Goal: Communication & Community: Answer question/provide support

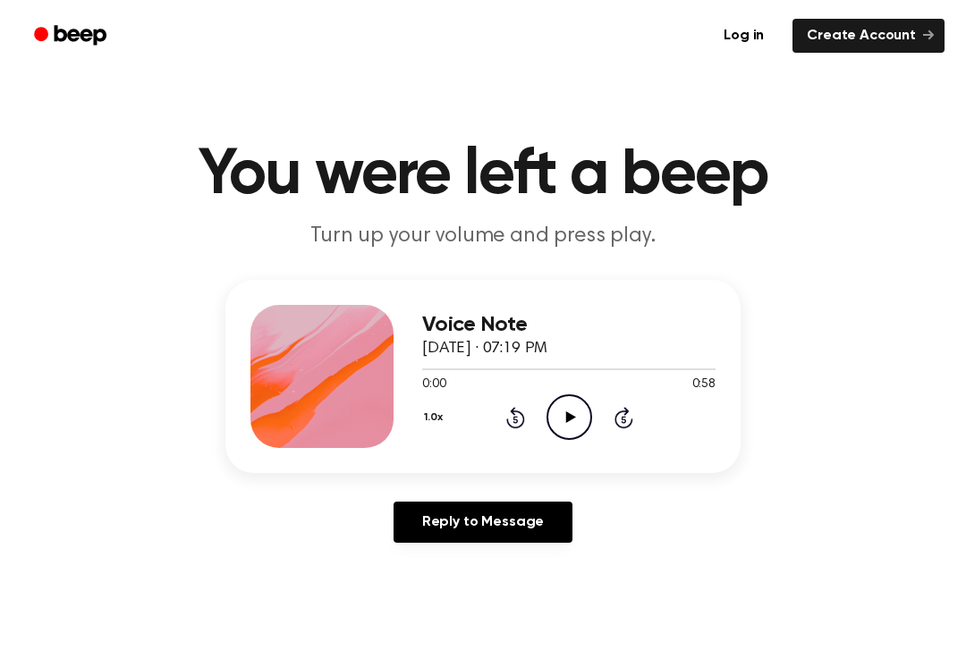
click at [583, 419] on icon "Play Audio" at bounding box center [569, 417] width 46 height 46
click at [519, 427] on icon at bounding box center [515, 417] width 19 height 21
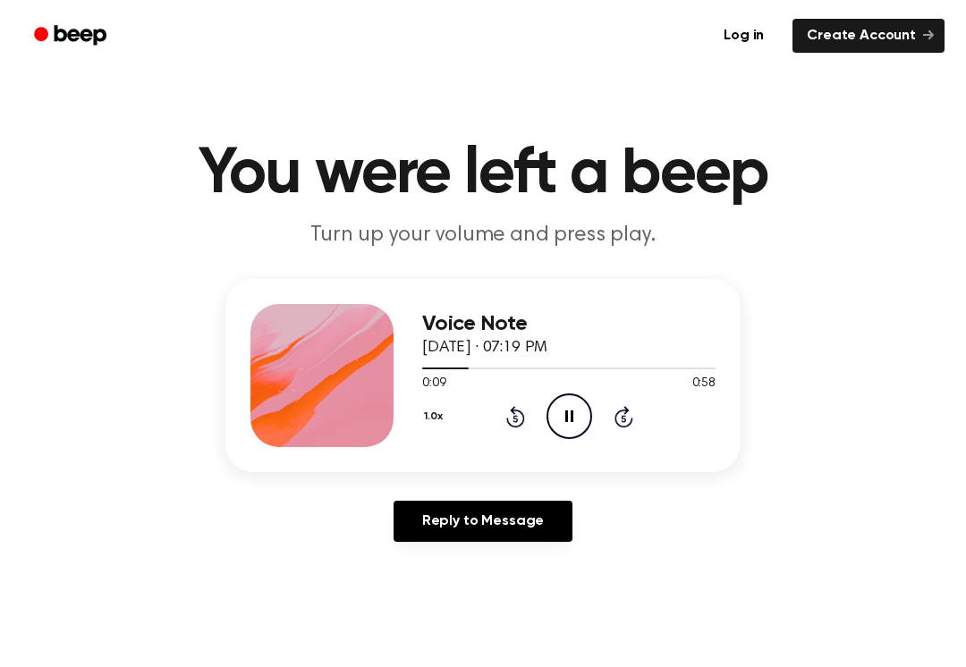
scroll to position [2, 0]
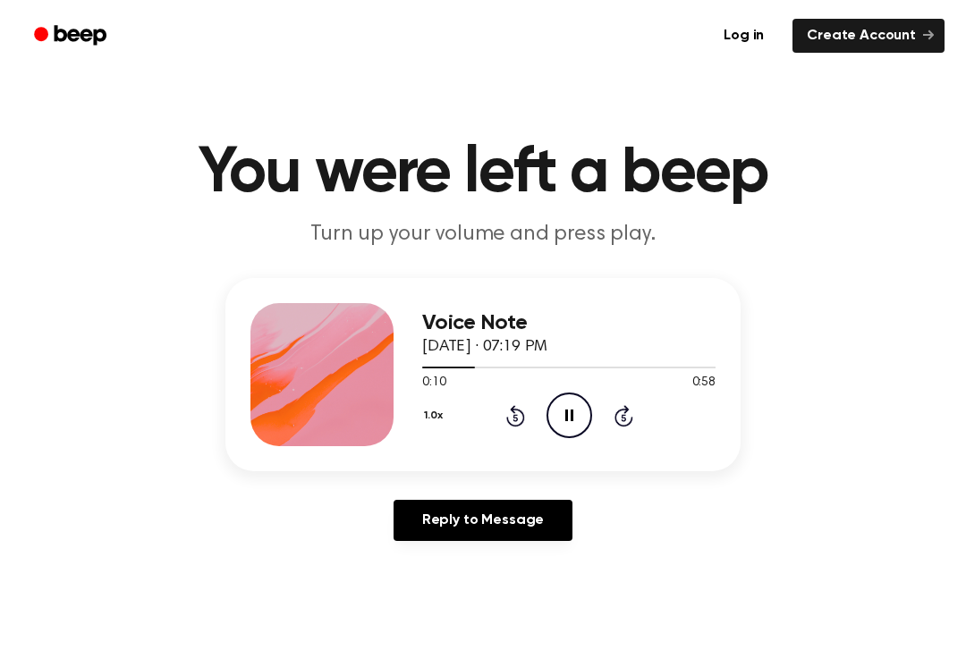
click at [596, 421] on div "1.0x Rewind 5 seconds Pause Audio Skip 5 seconds" at bounding box center [568, 416] width 293 height 46
click at [571, 416] on icon at bounding box center [569, 416] width 8 height 12
click at [594, 400] on div "1.0x Rewind 5 seconds Play Audio Skip 5 seconds" at bounding box center [568, 416] width 293 height 46
click at [545, 419] on div "1.0x Rewind 5 seconds Play Audio Skip 5 seconds" at bounding box center [568, 416] width 293 height 46
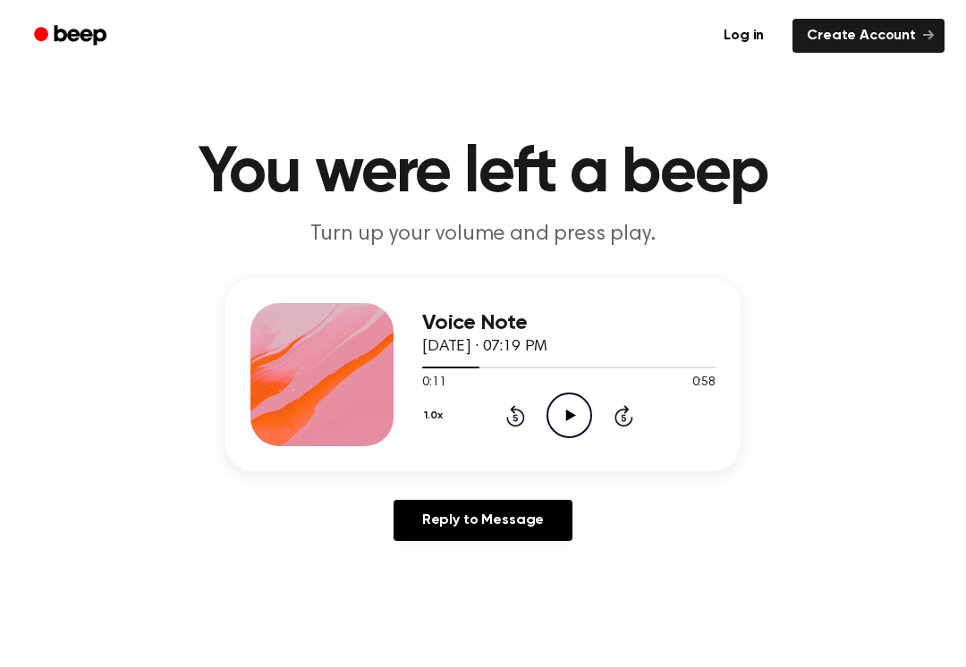
click at [540, 396] on div "1.0x Rewind 5 seconds Play Audio Skip 5 seconds" at bounding box center [568, 416] width 293 height 46
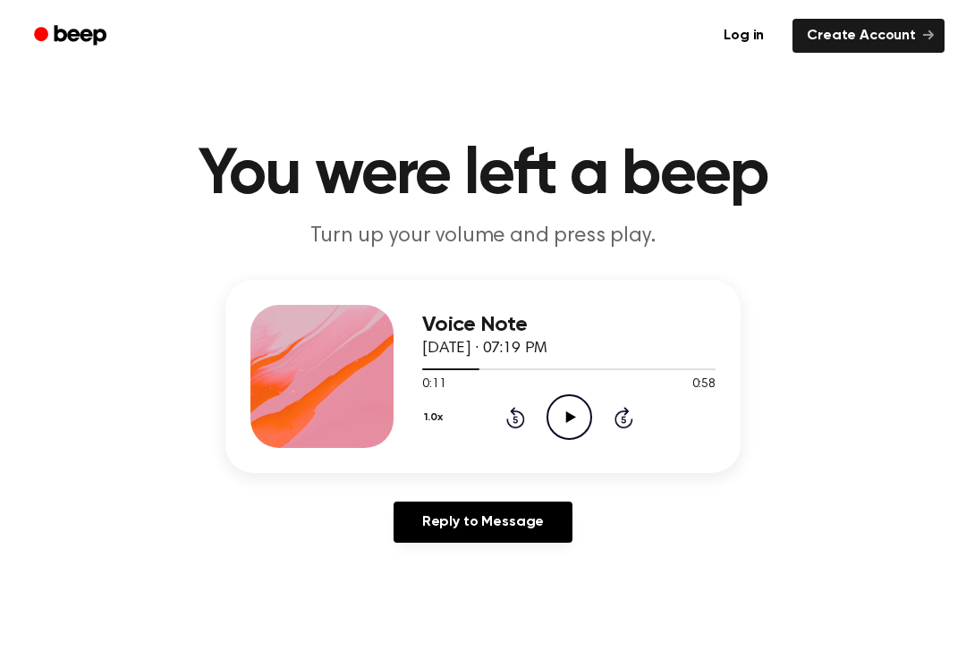
click at [518, 417] on icon "Rewind 5 seconds" at bounding box center [515, 417] width 20 height 23
click at [508, 414] on icon "Rewind 5 seconds" at bounding box center [515, 417] width 20 height 23
click at [512, 412] on icon at bounding box center [515, 417] width 19 height 21
click at [566, 415] on icon at bounding box center [570, 417] width 10 height 12
click at [411, 413] on div "Voice Note [DATE] · 07:19 PM 0:58 0:58 Your browser does not support the [objec…" at bounding box center [482, 376] width 515 height 193
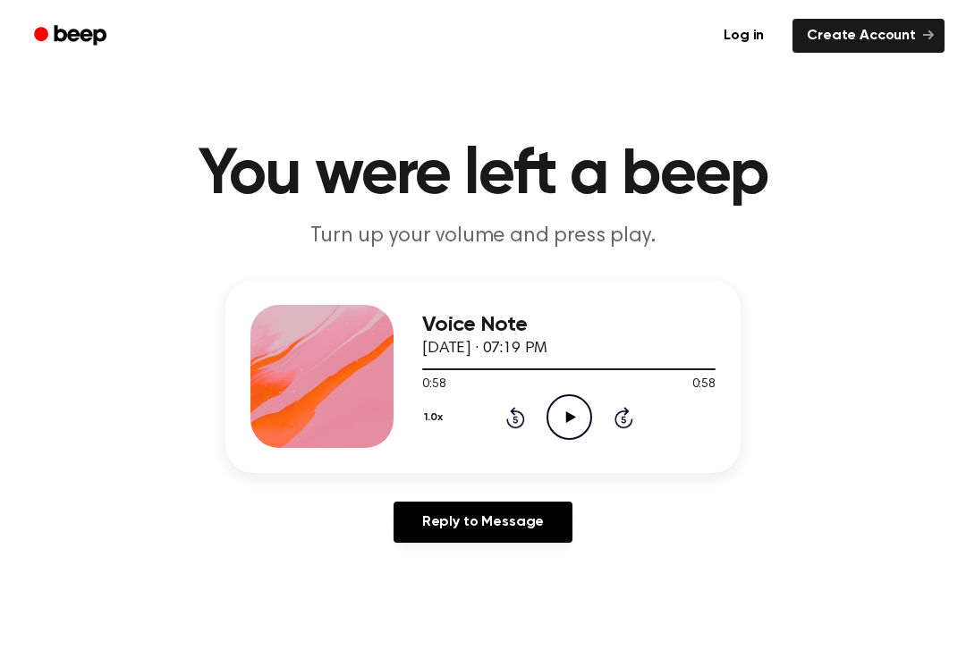
click at [438, 415] on button "1.0x" at bounding box center [435, 417] width 27 height 30
click at [476, 519] on icon at bounding box center [475, 526] width 18 height 18
click at [463, 503] on link "Reply to Message" at bounding box center [482, 522] width 179 height 41
click at [551, 406] on circle at bounding box center [569, 417] width 44 height 44
click at [572, 405] on icon "Pause Audio" at bounding box center [569, 417] width 46 height 46
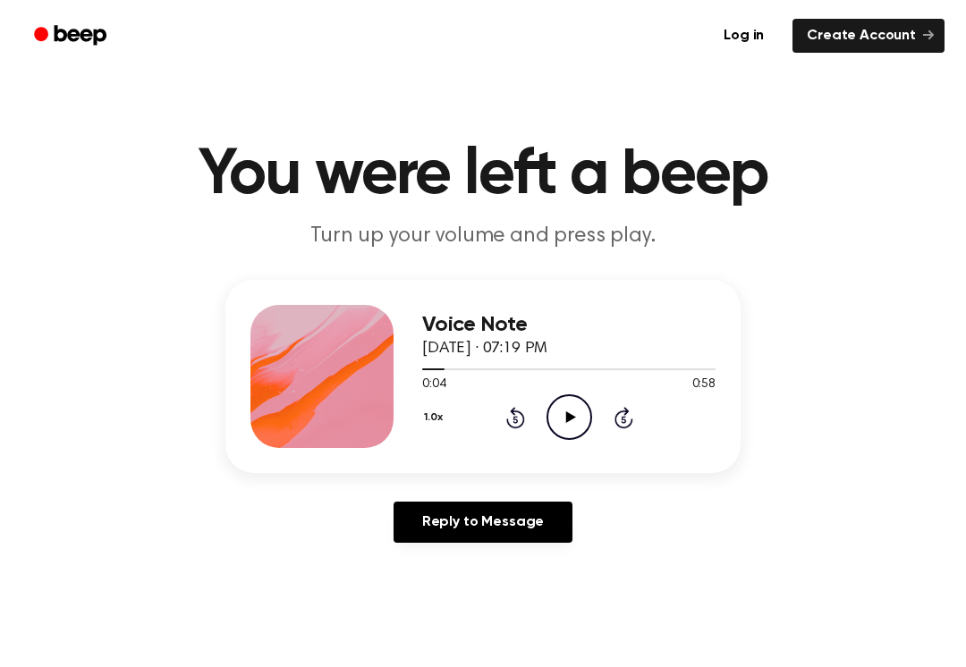
click at [521, 411] on icon "Rewind 5 seconds" at bounding box center [515, 417] width 20 height 23
click at [540, 408] on div "1.0x Rewind 5 seconds Play Audio Skip 5 seconds" at bounding box center [568, 417] width 293 height 46
click at [581, 405] on icon "Play Audio" at bounding box center [569, 417] width 46 height 46
